Goal: Task Accomplishment & Management: Use online tool/utility

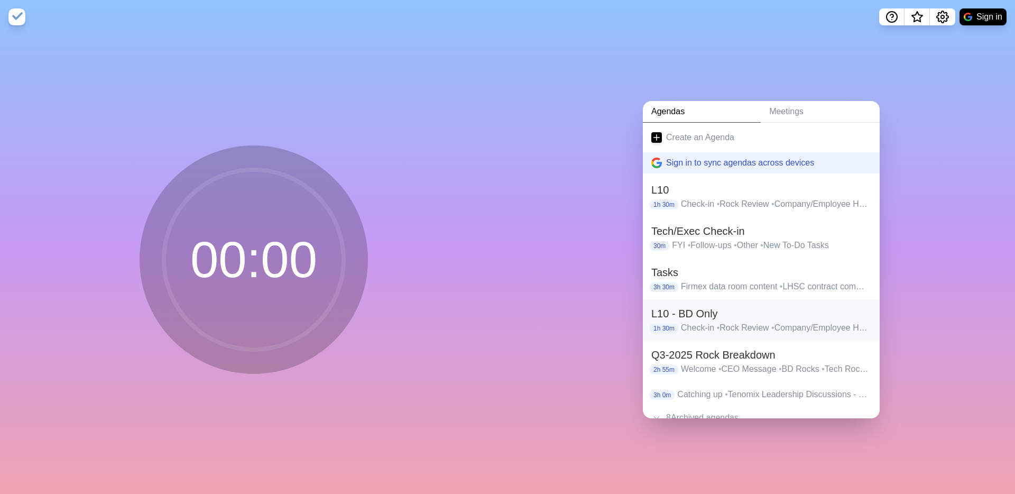
scroll to position [23, 0]
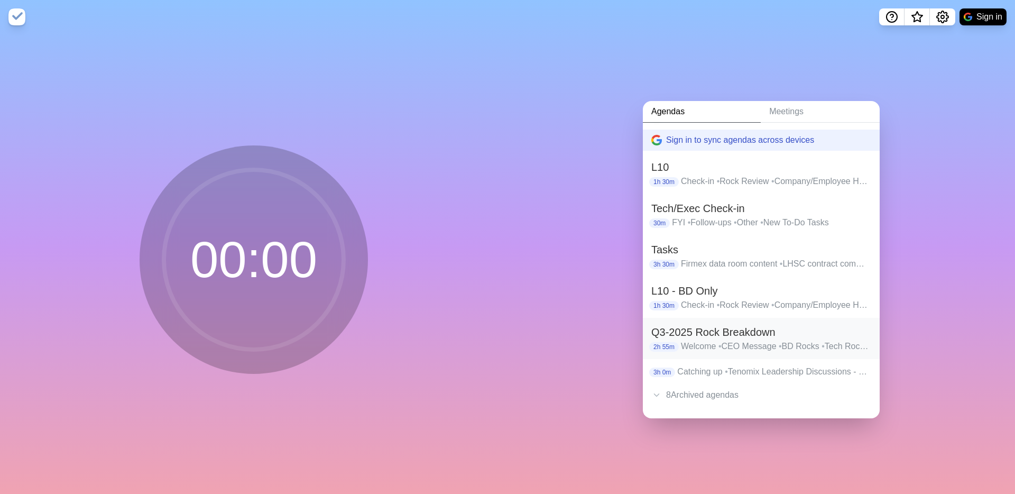
click at [740, 334] on h2 "Q3-2025 Rock Breakdown" at bounding box center [762, 332] width 220 height 16
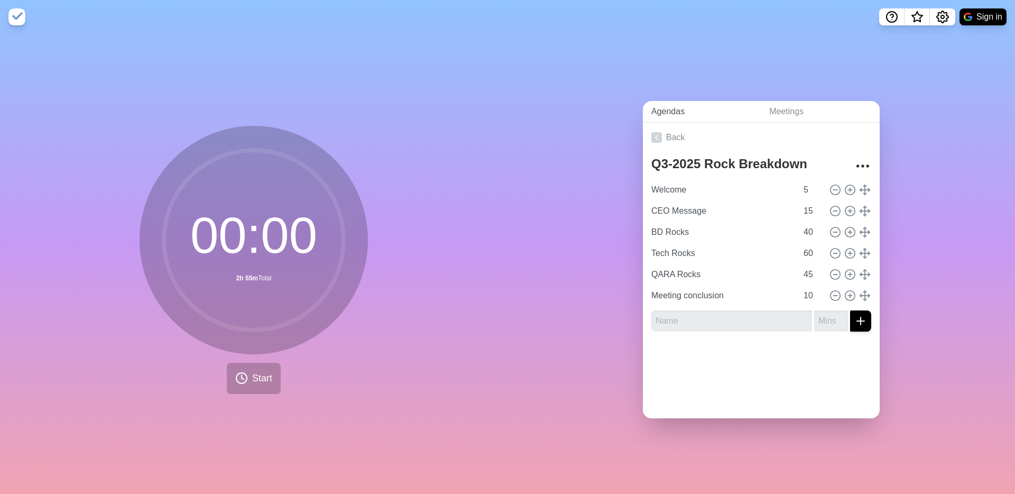
click at [679, 118] on link "Agendas" at bounding box center [702, 112] width 118 height 22
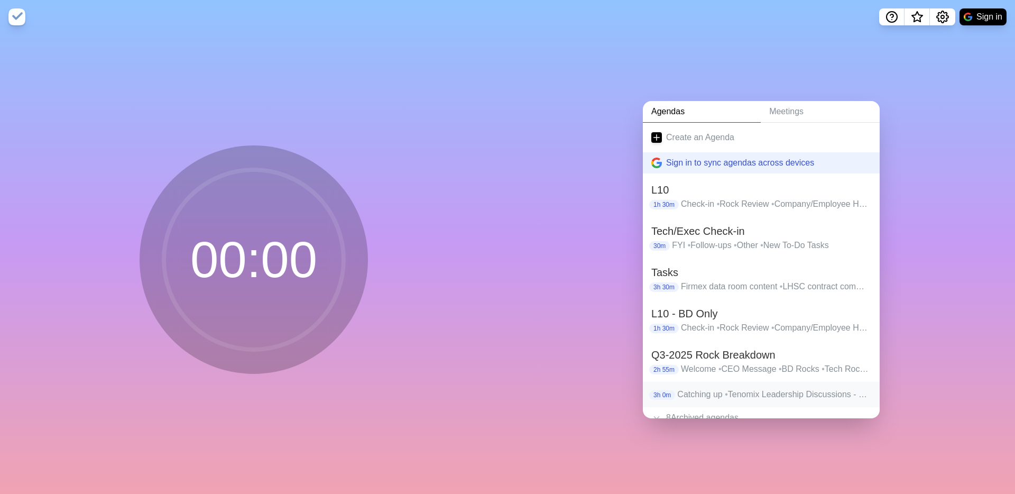
scroll to position [23, 0]
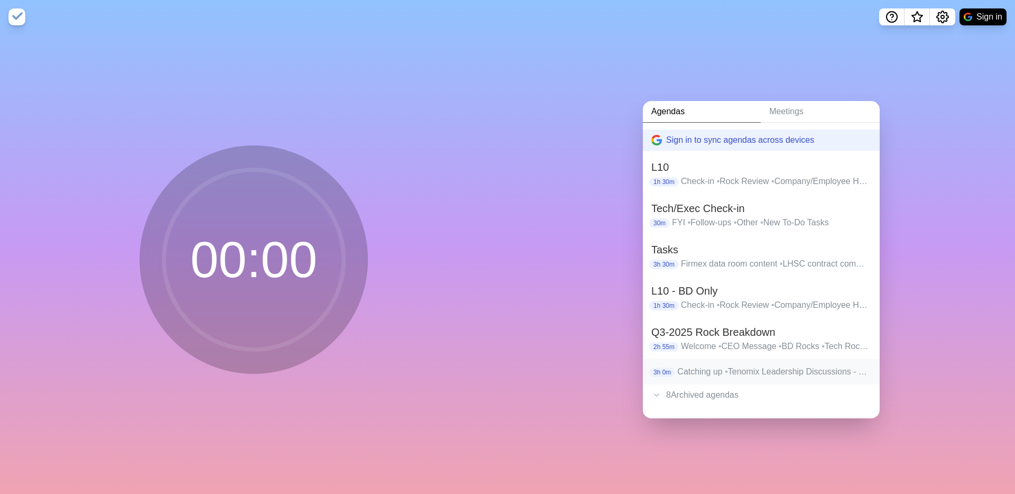
click at [728, 375] on span "•" at bounding box center [726, 371] width 3 height 9
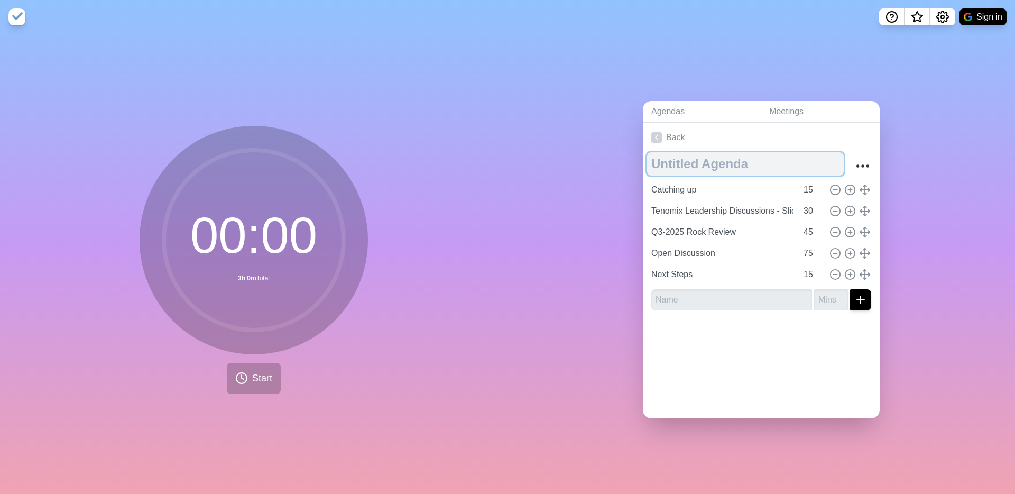
click at [706, 165] on textarea at bounding box center [745, 163] width 197 height 23
type textarea "Q4-2025 Rock Planning"
click at [809, 193] on input "15" at bounding box center [812, 189] width 25 height 21
click at [810, 192] on input "15" at bounding box center [812, 189] width 25 height 21
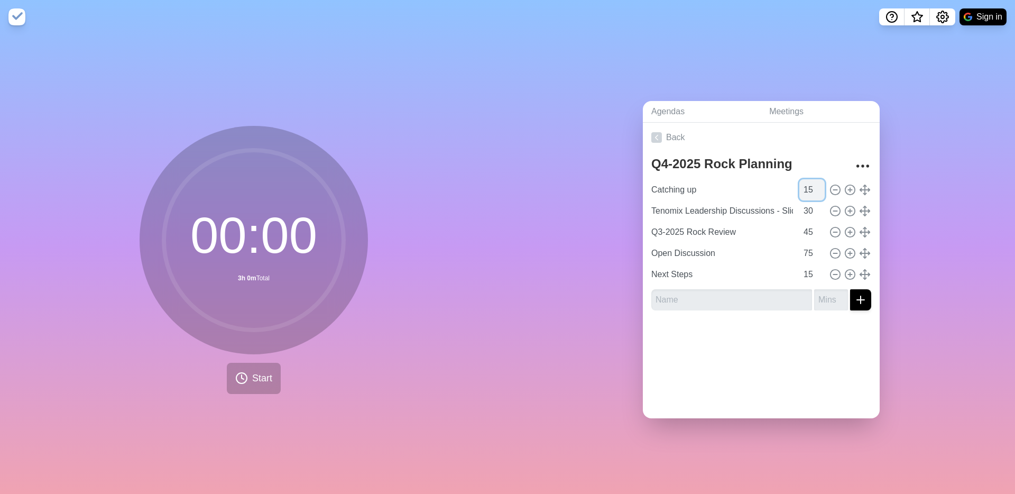
click at [810, 192] on input "15" at bounding box center [812, 189] width 25 height 21
type input "5"
click at [729, 214] on input "Tenomix Leadership Discussions - Slides" at bounding box center [722, 210] width 150 height 21
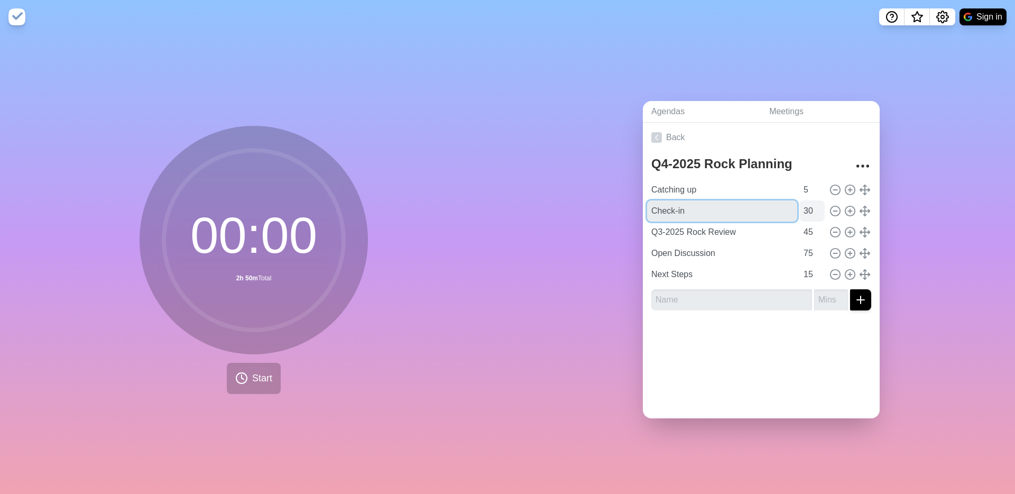
type input "Check-in"
click at [813, 213] on input "30" at bounding box center [812, 210] width 25 height 21
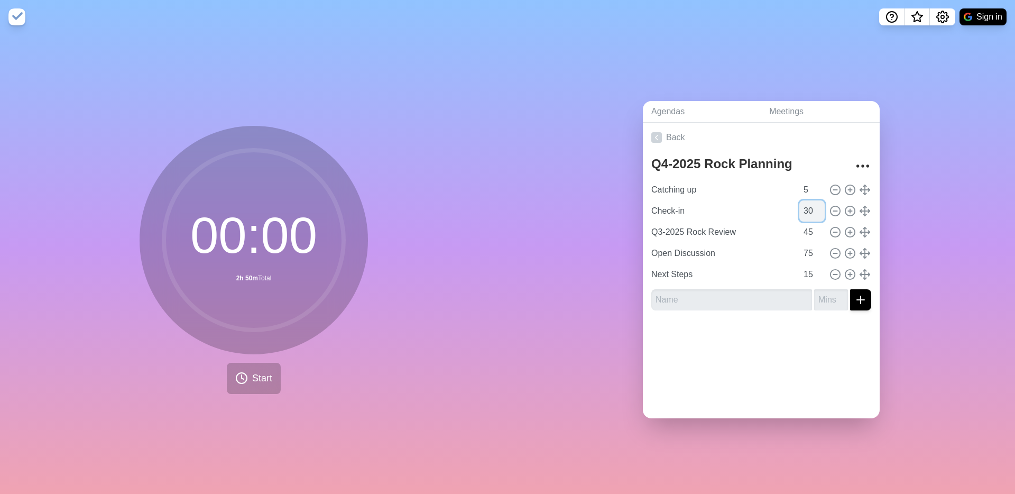
click at [813, 213] on input "30" at bounding box center [812, 210] width 25 height 21
type input "20"
click at [753, 227] on input "Q3-2025 Rock Review" at bounding box center [722, 232] width 150 height 21
click at [746, 230] on input "Q3-2025 Rock Review" at bounding box center [722, 232] width 150 height 21
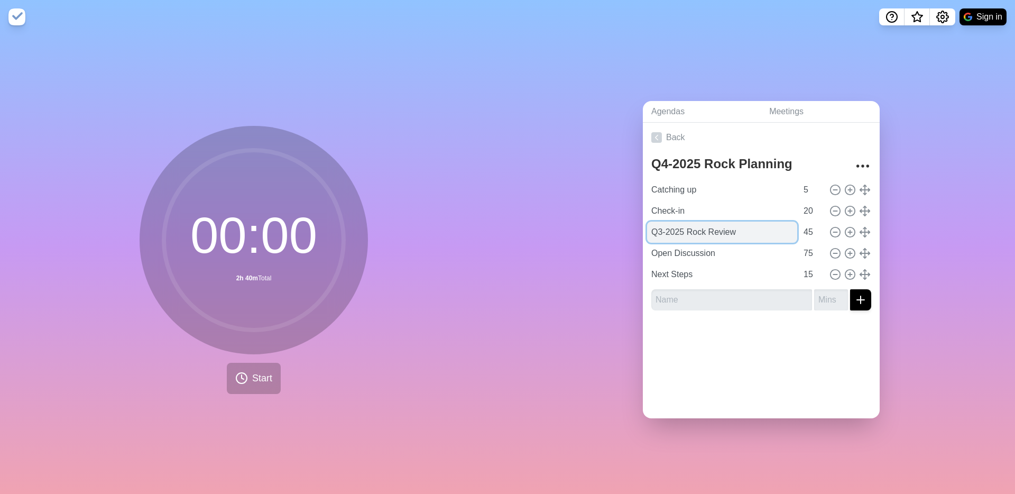
click at [746, 230] on input "Q3-2025 Rock Review" at bounding box center [722, 232] width 150 height 21
type input "New Meeting Date"
click at [810, 232] on input "45" at bounding box center [812, 232] width 25 height 21
type input "5"
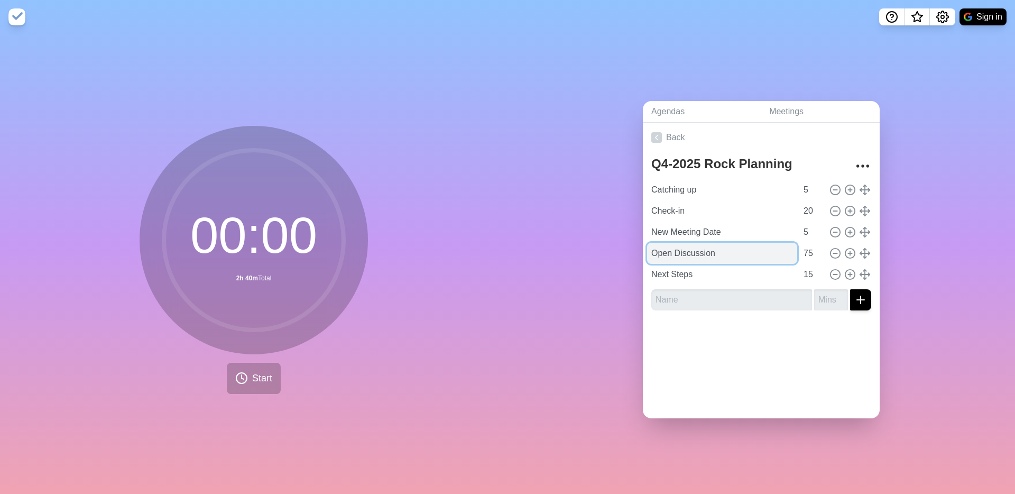
click at [752, 250] on input "Open Discussion" at bounding box center [722, 253] width 150 height 21
click at [725, 256] on input "Open Discussion" at bounding box center [722, 253] width 150 height 21
type input "Rock Review"
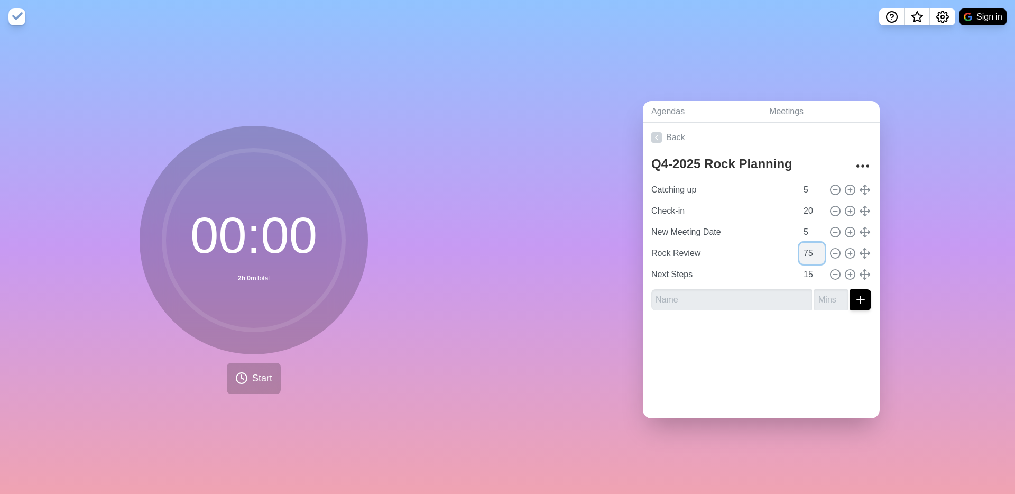
click at [814, 253] on input "75" at bounding box center [812, 253] width 25 height 21
type input "40"
click at [725, 276] on input "Next Steps" at bounding box center [722, 274] width 150 height 21
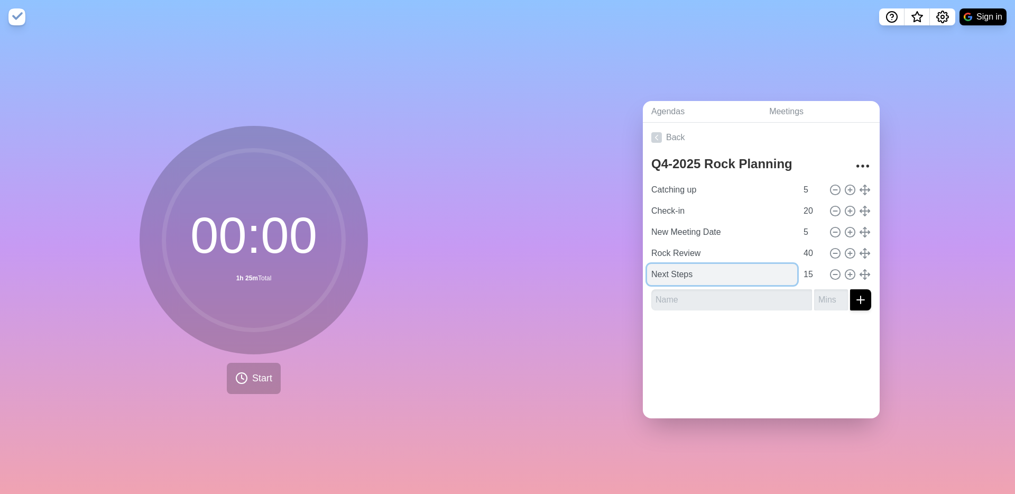
click at [697, 276] on input "Next Steps" at bounding box center [722, 274] width 150 height 21
type input "BIOBREAK"
click at [807, 273] on input "15" at bounding box center [812, 274] width 25 height 21
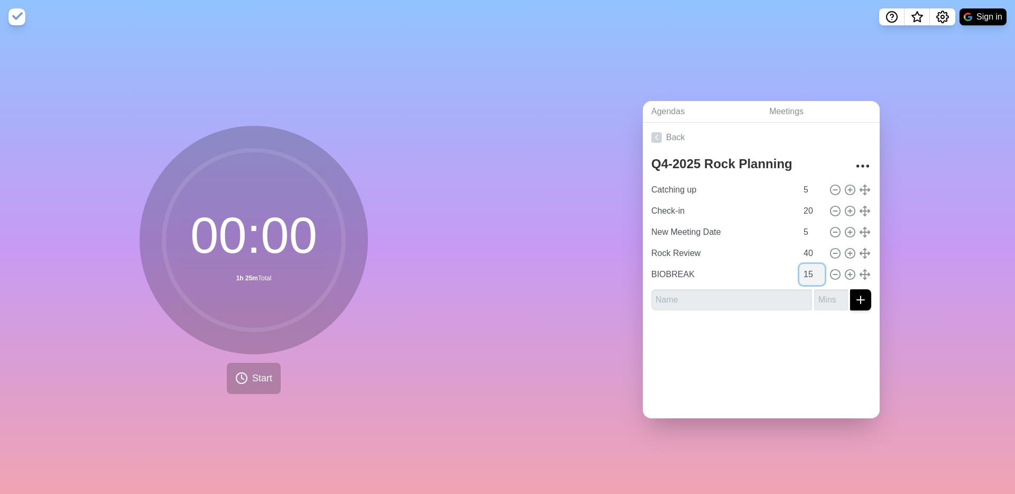
click at [807, 273] on input "15" at bounding box center [812, 274] width 25 height 21
type input "10"
click at [795, 295] on input "text" at bounding box center [732, 299] width 161 height 21
type input "Most Important Things to Accomplish in Q4-2025"
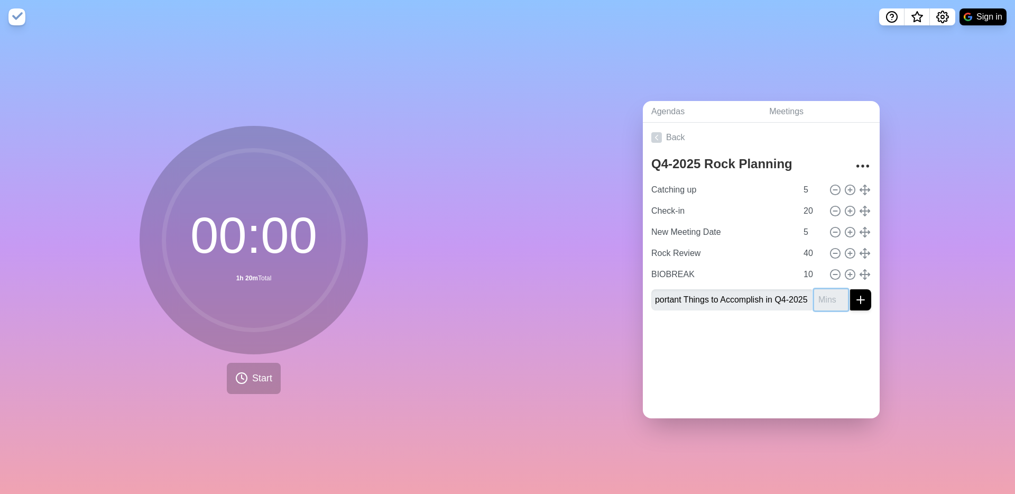
scroll to position [0, 0]
click at [835, 299] on input "number" at bounding box center [831, 299] width 34 height 21
type input "45"
click at [863, 301] on icon "submit" at bounding box center [861, 300] width 13 height 13
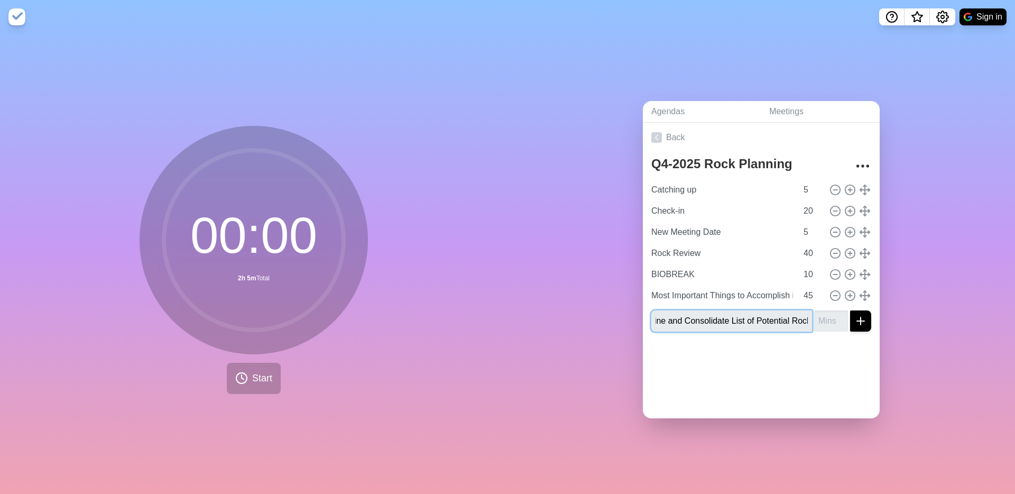
scroll to position [0, 23]
type input "Refine and Consolidate List of Potential Rocks"
click at [822, 321] on input "number" at bounding box center [831, 320] width 34 height 21
type input "45"
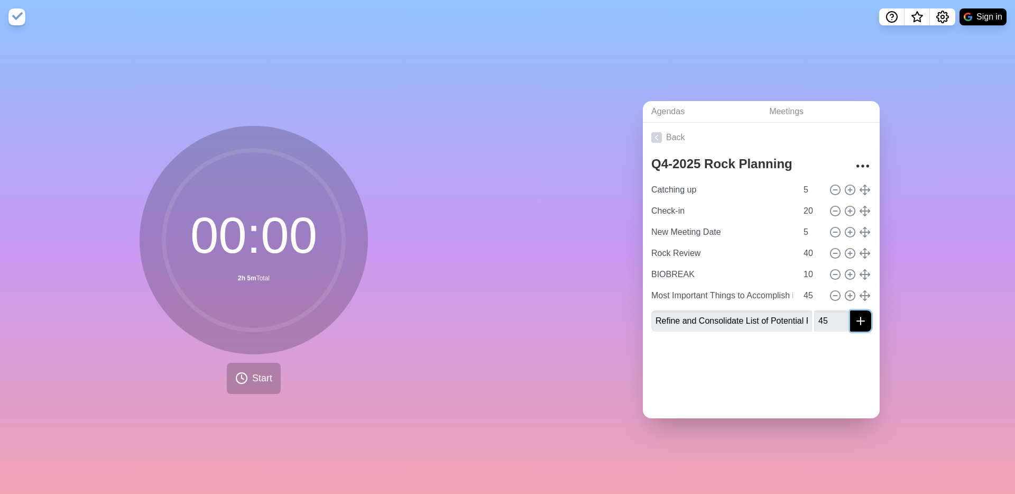
click at [864, 324] on icon "submit" at bounding box center [861, 321] width 13 height 13
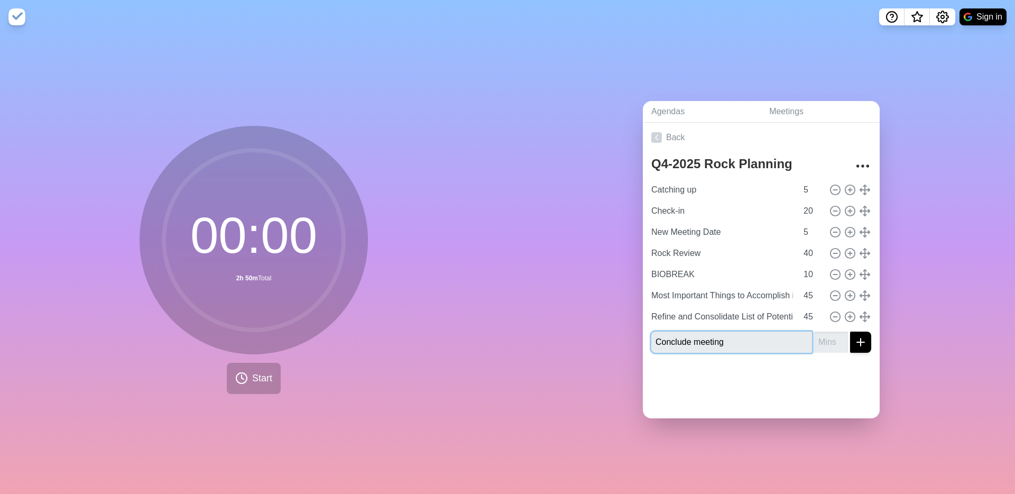
type input "Conclude meeting"
click at [831, 349] on input "number" at bounding box center [831, 342] width 34 height 21
type input "10"
click at [862, 338] on icon "submit" at bounding box center [861, 342] width 13 height 13
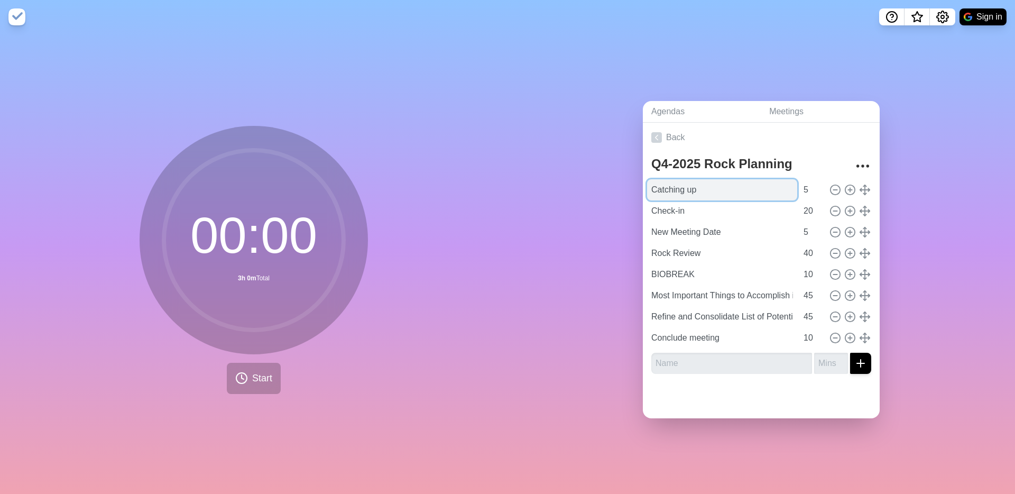
click at [702, 196] on input "Catching up" at bounding box center [722, 189] width 150 height 21
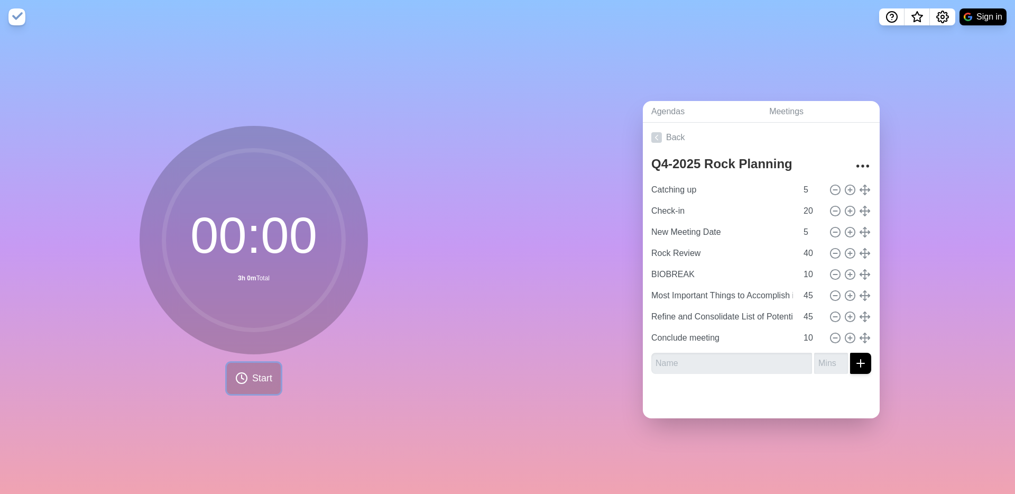
click at [262, 380] on span "Start" at bounding box center [262, 378] width 20 height 14
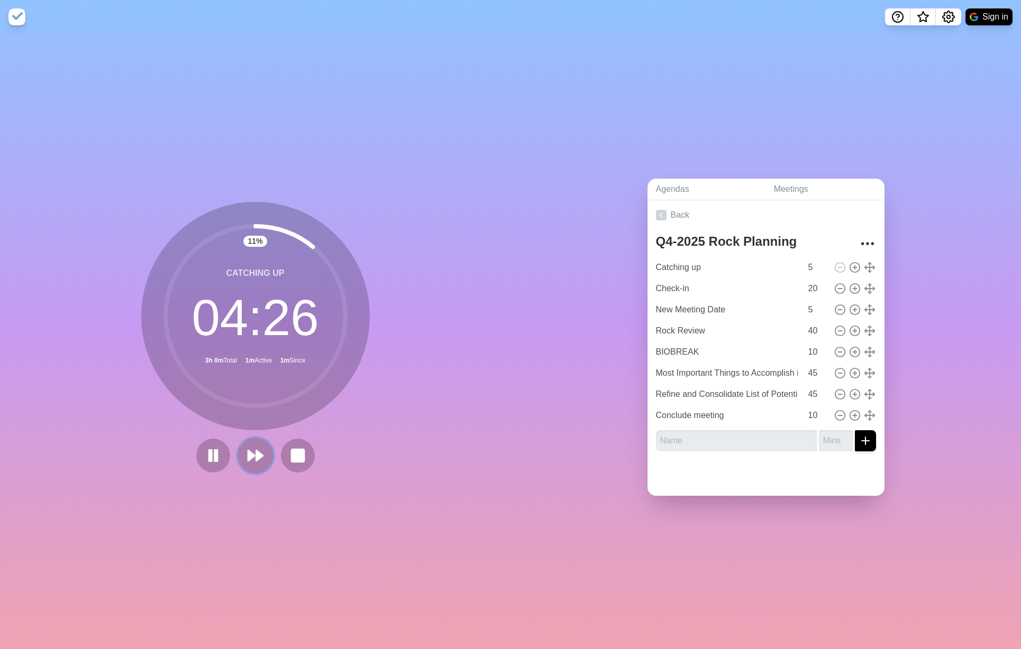
click at [263, 456] on icon at bounding box center [255, 456] width 18 height 18
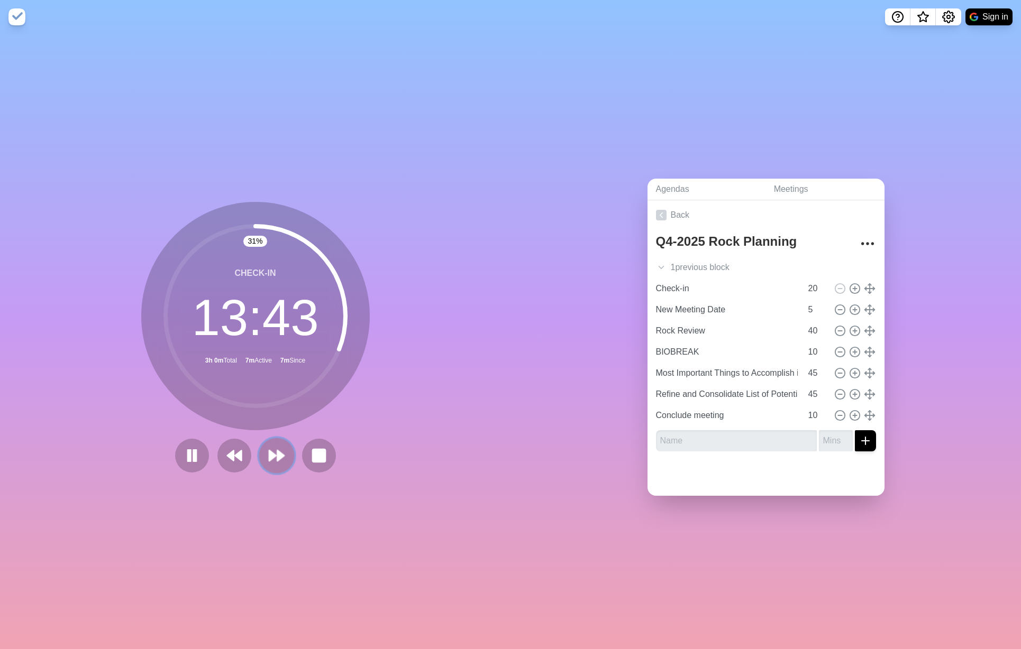
click at [278, 453] on polygon at bounding box center [280, 456] width 7 height 11
